Goal: Complete application form

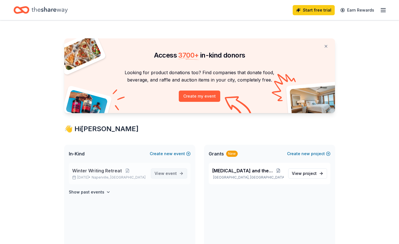
click at [162, 173] on span "View event" at bounding box center [165, 173] width 22 height 7
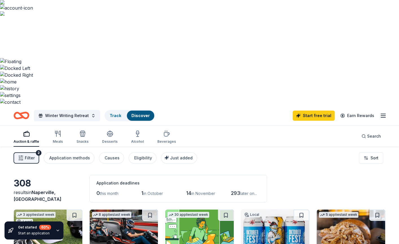
click at [18, 155] on icon "button" at bounding box center [21, 158] width 6 height 6
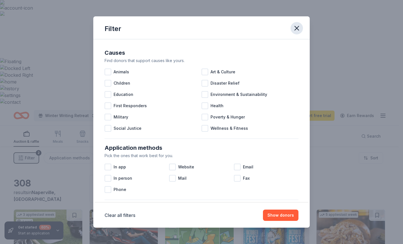
click at [299, 25] on icon "button" at bounding box center [297, 28] width 8 height 8
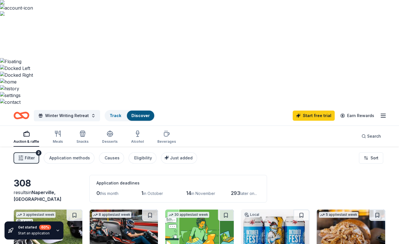
click at [58, 189] on span "Naperville, IL" at bounding box center [38, 195] width 48 height 12
click at [86, 112] on span "Winter Writing Retreat" at bounding box center [67, 115] width 44 height 7
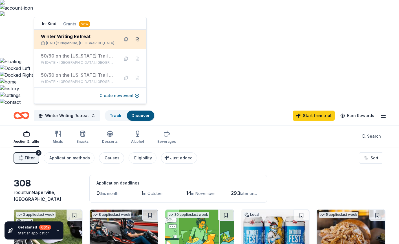
click at [139, 37] on button at bounding box center [137, 39] width 9 height 9
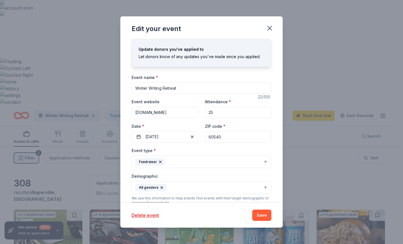
click at [228, 139] on input "60540" at bounding box center [238, 136] width 67 height 11
click at [222, 136] on input "60540" at bounding box center [238, 136] width 67 height 11
type input "80014"
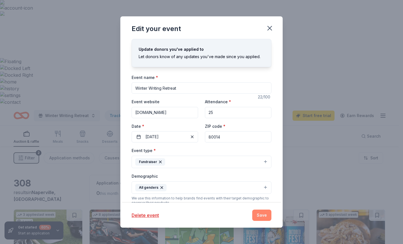
click at [260, 213] on button "Save" at bounding box center [261, 214] width 19 height 11
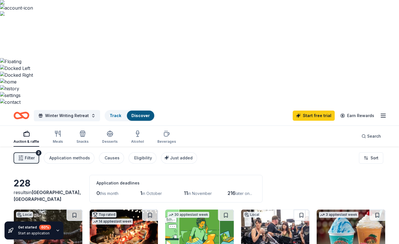
click at [36, 209] on img at bounding box center [48, 236] width 68 height 54
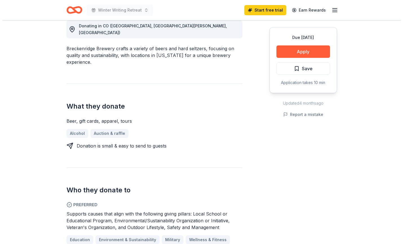
scroll to position [68, 0]
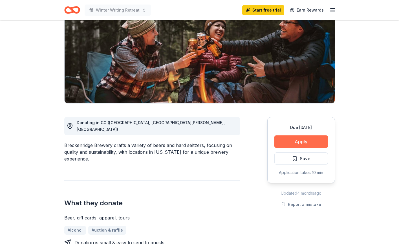
click at [299, 143] on button "Apply" at bounding box center [301, 141] width 54 height 12
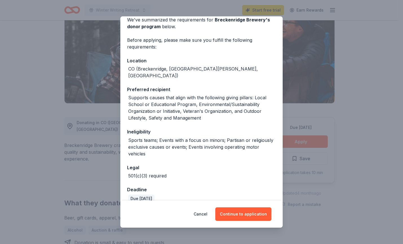
scroll to position [29, 0]
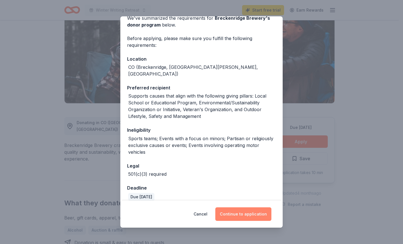
click at [239, 213] on button "Continue to application" at bounding box center [243, 214] width 56 height 14
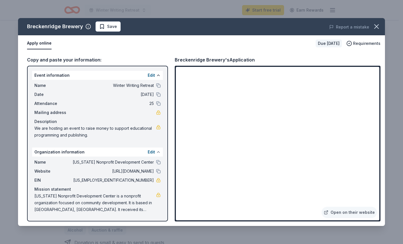
click at [157, 153] on button at bounding box center [158, 152] width 5 height 5
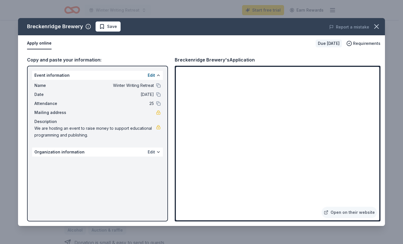
click at [153, 153] on button "Edit" at bounding box center [151, 152] width 7 height 7
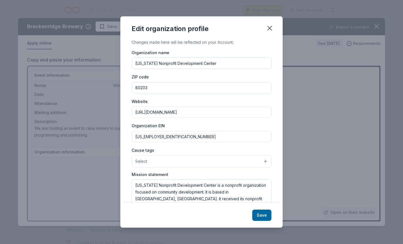
click at [175, 64] on input "[US_STATE] Nonprofit Development Center" at bounding box center [202, 63] width 140 height 11
type input "Backcountry Champions Creative Studio"
click at [151, 90] on input "80203" at bounding box center [202, 87] width 140 height 11
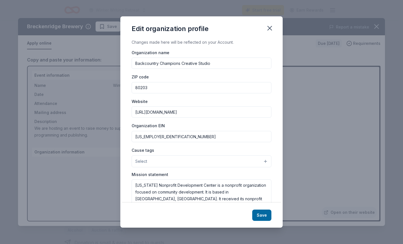
click at [151, 90] on input "80203" at bounding box center [202, 87] width 140 height 11
type input "60540"
click at [146, 114] on input "[URL][DOMAIN_NAME]" at bounding box center [202, 111] width 140 height 11
drag, startPoint x: 181, startPoint y: 111, endPoint x: 160, endPoint y: 113, distance: 20.7
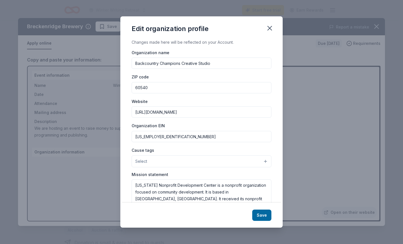
click at [160, 113] on input "[URL][DOMAIN_NAME]" at bounding box center [202, 111] width 140 height 11
type input "[URL][DOMAIN_NAME]"
click at [167, 160] on button "Select" at bounding box center [202, 161] width 140 height 12
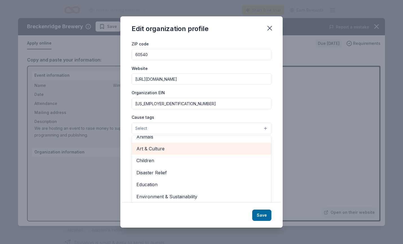
scroll to position [12, 0]
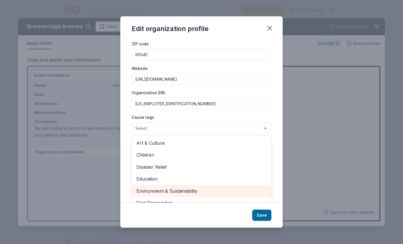
click at [177, 188] on span "Environment & Sustainability" at bounding box center [201, 190] width 130 height 7
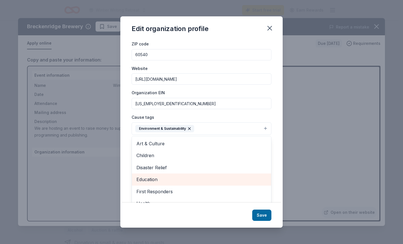
click at [158, 179] on span "Education" at bounding box center [201, 179] width 130 height 7
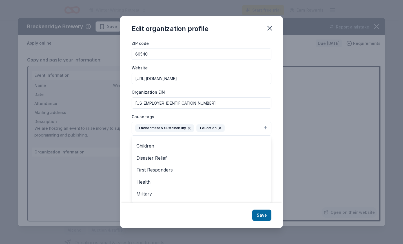
scroll to position [0, 0]
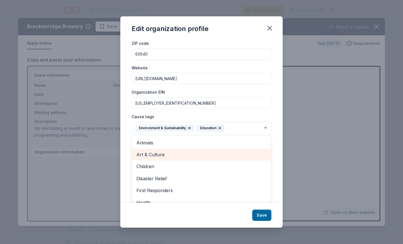
click at [165, 158] on div "Art & Culture" at bounding box center [201, 155] width 139 height 12
click at [166, 158] on span "Children" at bounding box center [201, 154] width 130 height 7
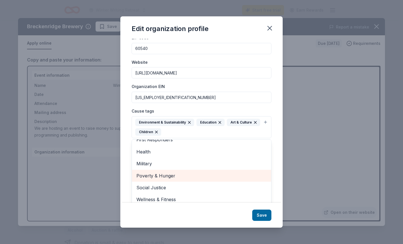
scroll to position [43, 0]
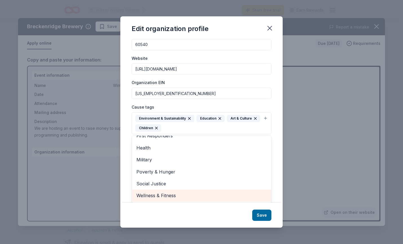
click at [173, 196] on span "Wellness & Fitness" at bounding box center [201, 195] width 130 height 7
click at [169, 193] on span "Social Justice" at bounding box center [201, 195] width 130 height 7
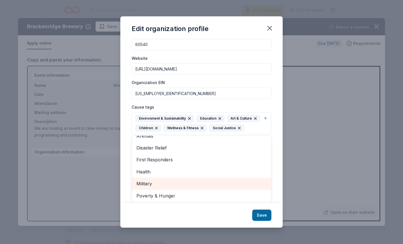
scroll to position [7, 0]
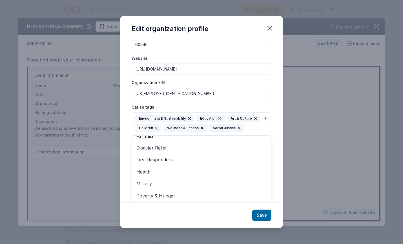
click at [258, 214] on div "Edit organization profile Changes made here will be reflected on your Account. …" at bounding box center [201, 121] width 162 height 211
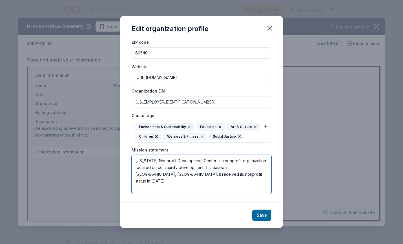
click at [207, 177] on textarea "[US_STATE] Nonprofit Development Center is a nonprofit organization focused on …" at bounding box center [202, 174] width 140 height 39
drag, startPoint x: 210, startPoint y: 174, endPoint x: 140, endPoint y: 156, distance: 72.5
click at [140, 156] on textarea "[US_STATE] Nonprofit Development Center is a nonprofit organization focused on …" at bounding box center [202, 174] width 140 height 39
paste textarea "Our mission is to inspire and support outdoor education through the creation of…"
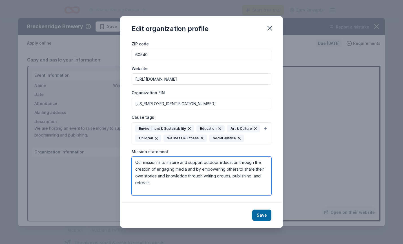
scroll to position [32, 0]
type textarea "Our mission is to inspire and support outdoor education through the creation of…"
